Goal: Information Seeking & Learning: Check status

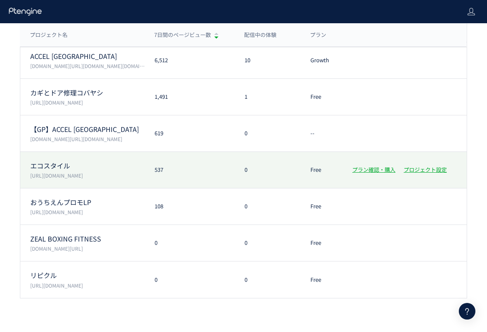
click at [220, 173] on div "537" at bounding box center [190, 170] width 90 height 8
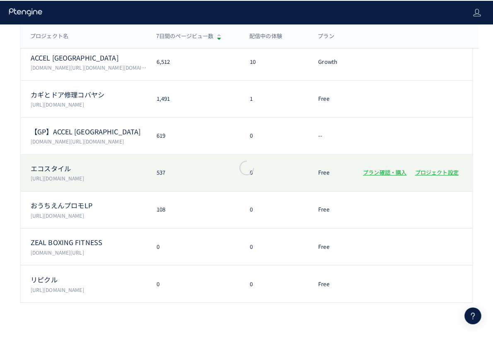
scroll to position [95, 0]
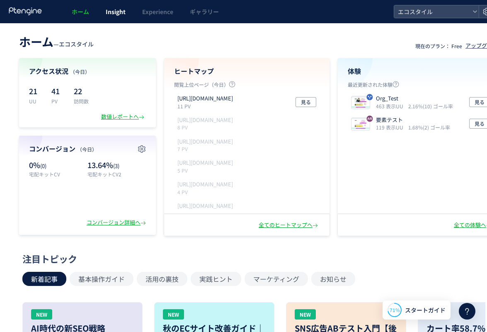
click at [122, 12] on span "Insight" at bounding box center [116, 11] width 20 height 8
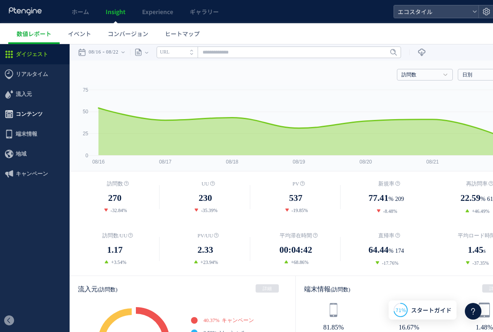
click at [43, 110] on span "コンテンツ" at bounding box center [35, 114] width 70 height 20
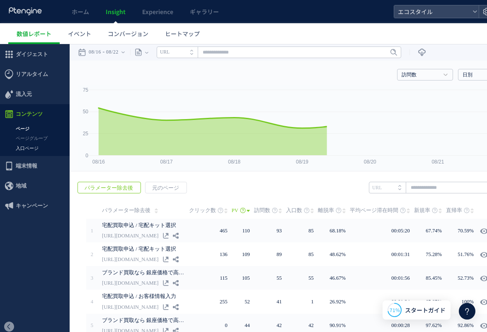
click at [34, 148] on link "入口ページ" at bounding box center [35, 148] width 70 height 10
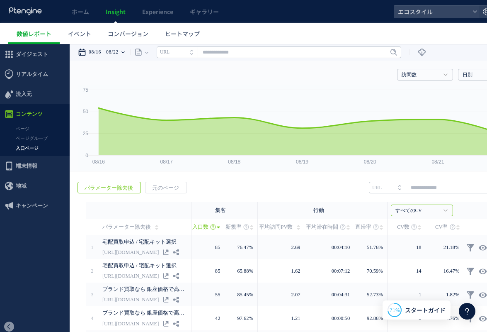
click at [106, 50] on div "08/16 08/22" at bounding box center [104, 52] width 52 height 17
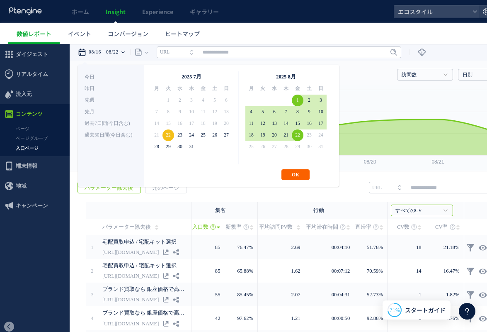
click at [296, 172] on button "OK" at bounding box center [295, 174] width 28 height 11
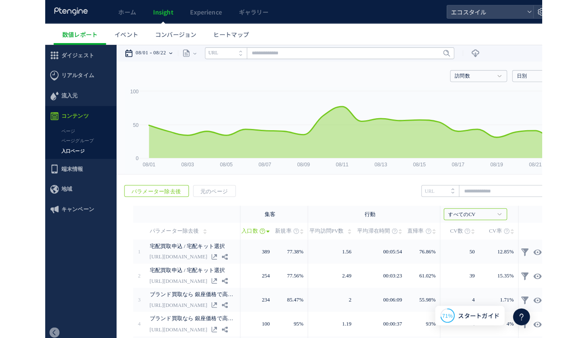
scroll to position [125, 0]
